Goal: Check status

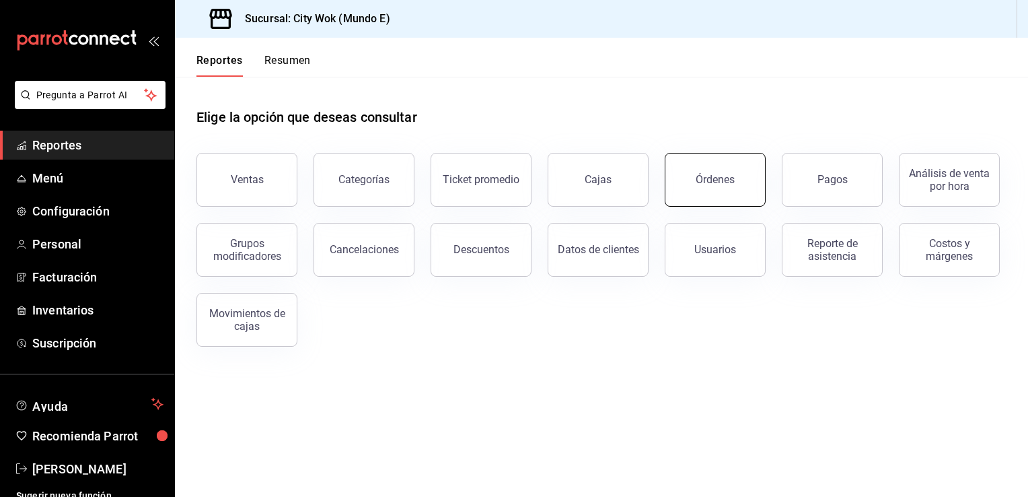
click at [731, 181] on div "Órdenes" at bounding box center [715, 179] width 39 height 13
